Goal: Navigation & Orientation: Find specific page/section

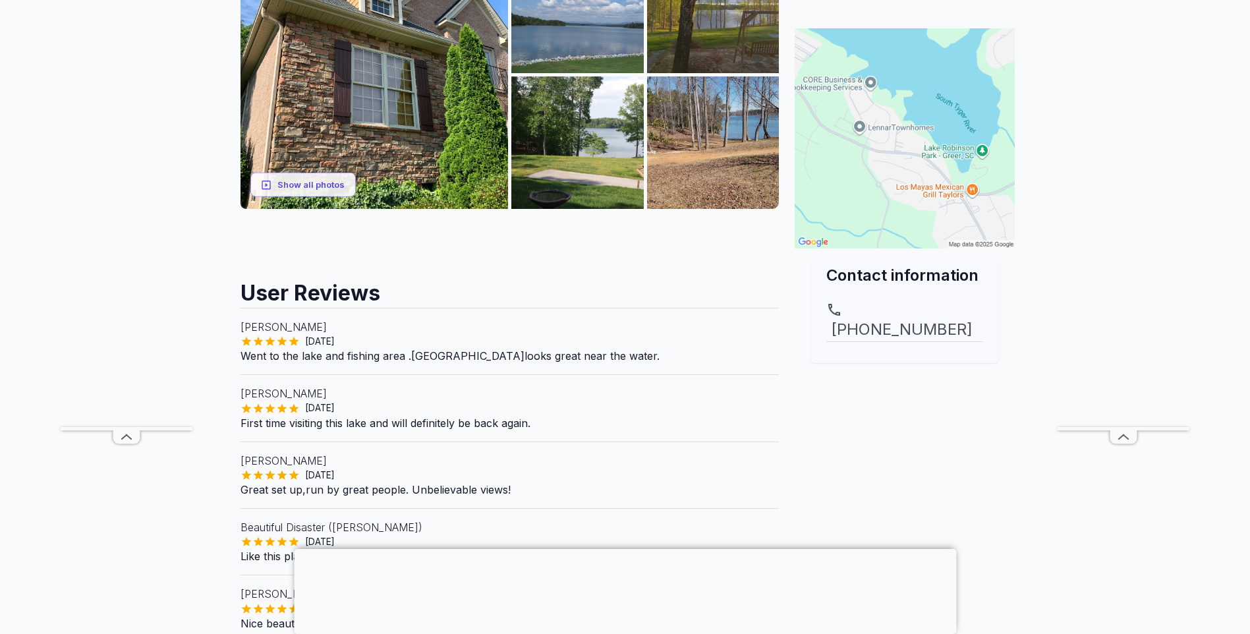
scroll to position [330, 0]
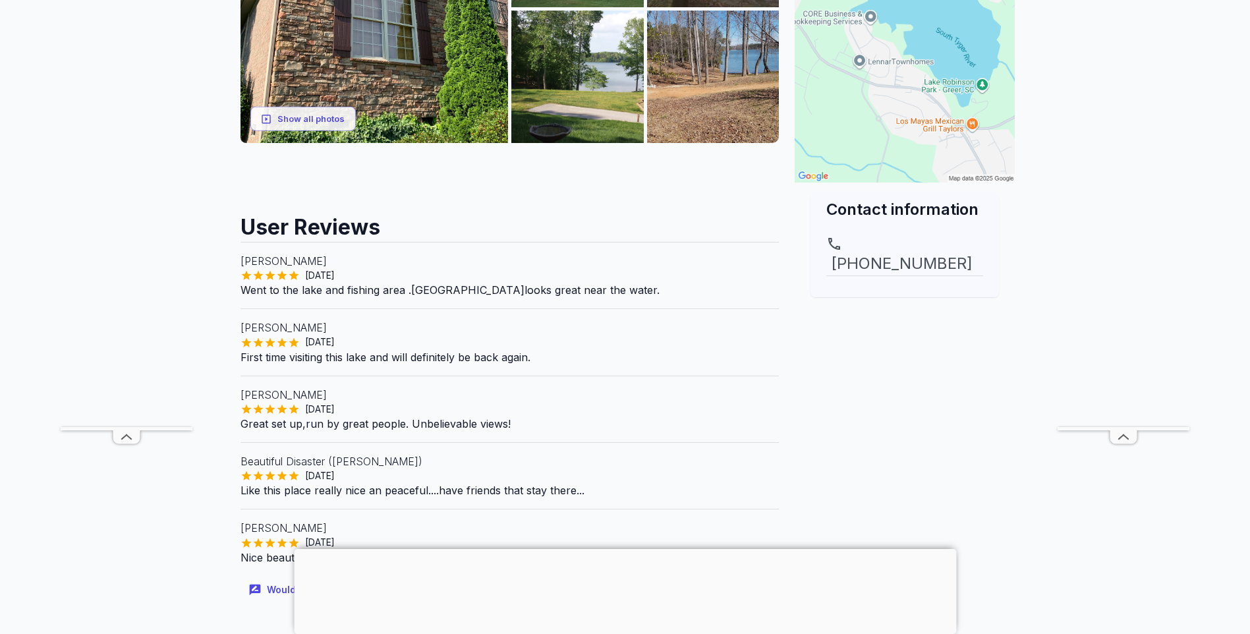
click at [629, 549] on div at bounding box center [625, 549] width 662 height 0
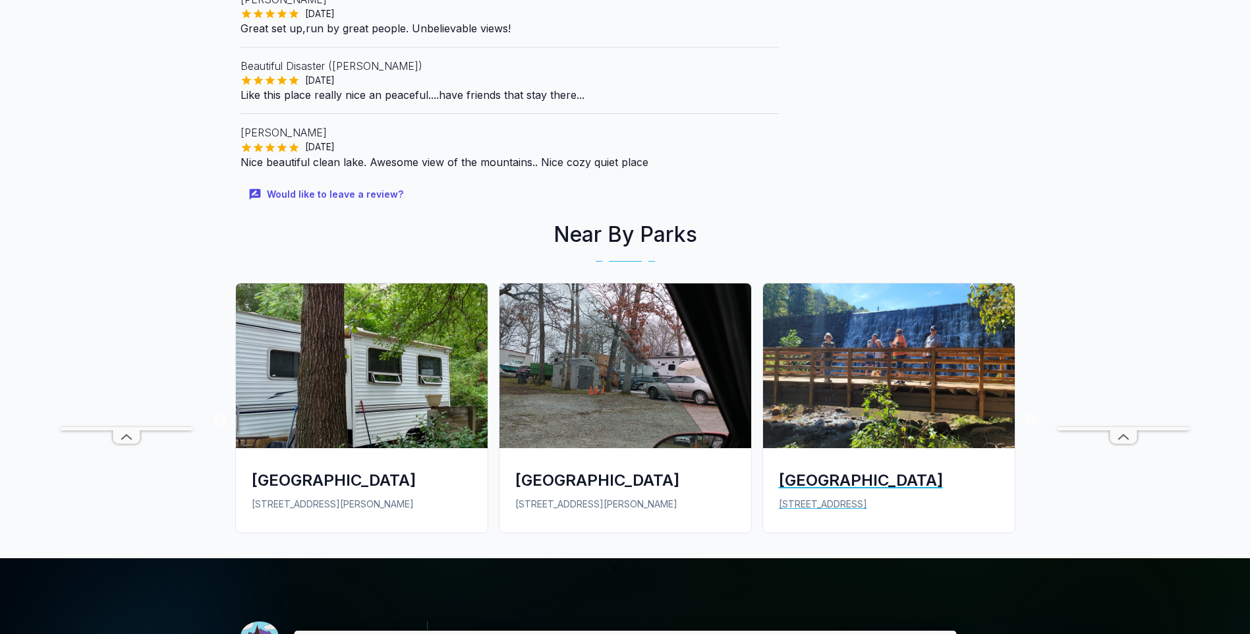
scroll to position [791, 0]
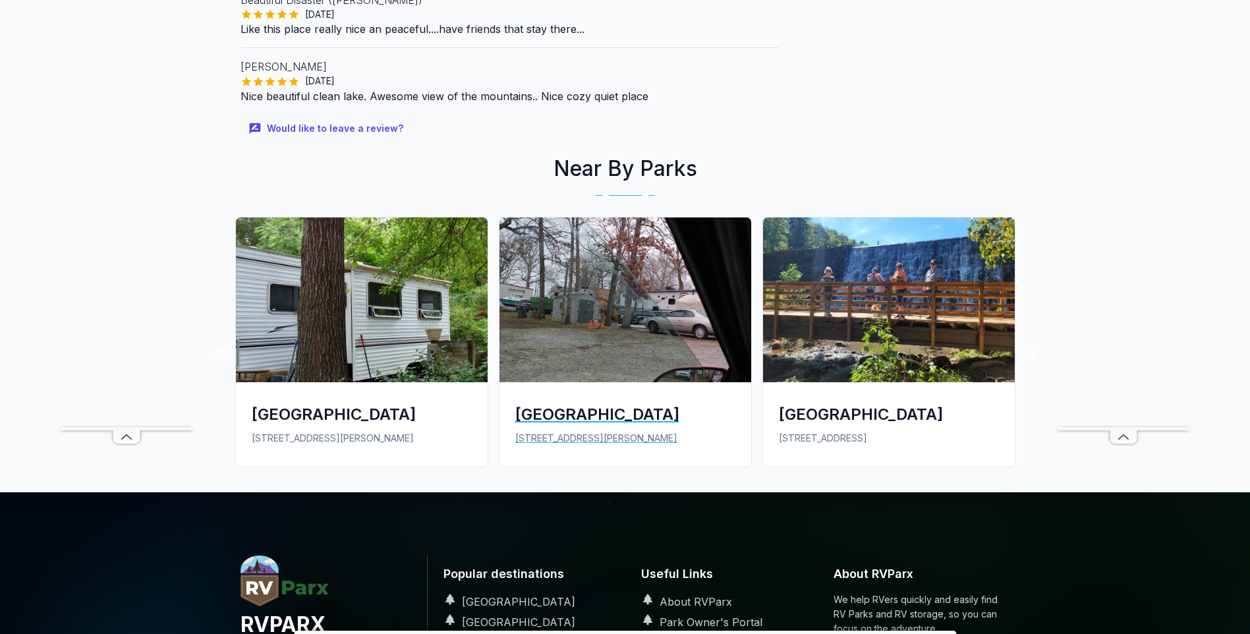
click at [597, 414] on div "[GEOGRAPHIC_DATA]" at bounding box center [625, 414] width 220 height 22
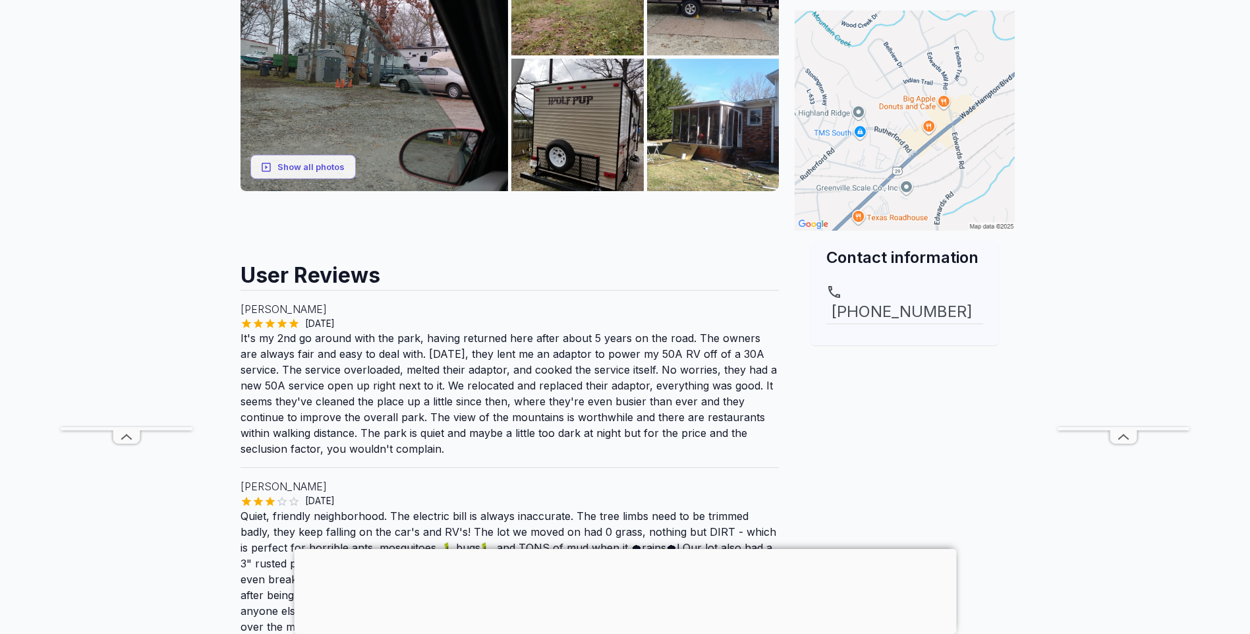
scroll to position [216, 0]
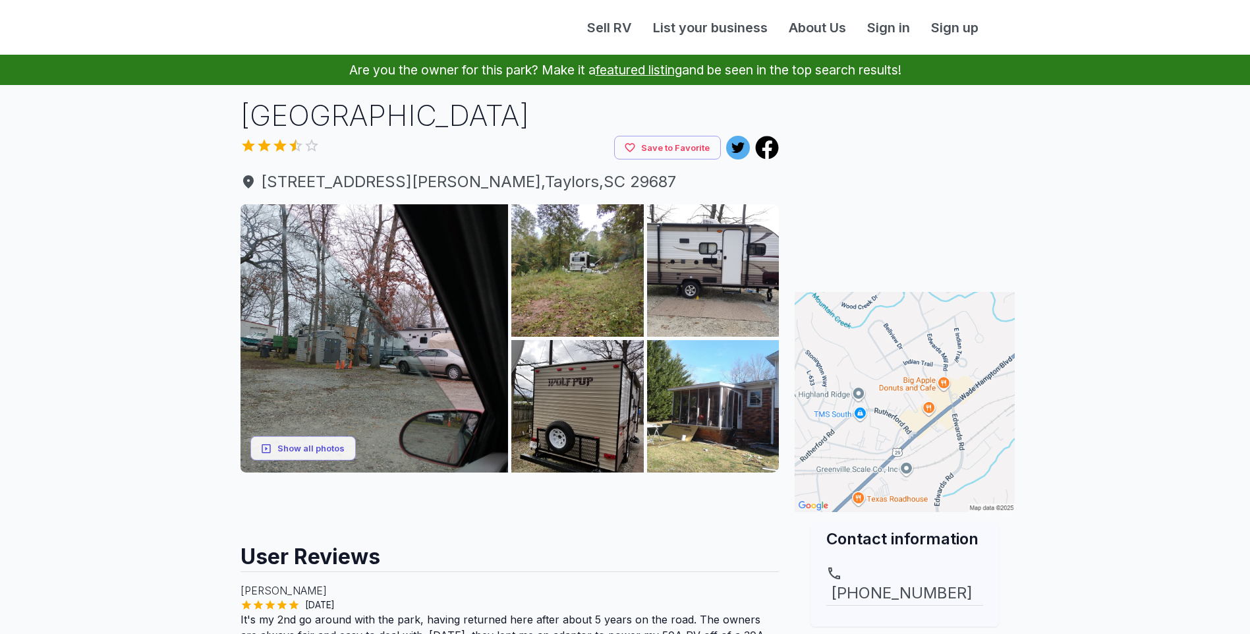
scroll to position [216, 0]
